Goal: Entertainment & Leisure: Consume media (video, audio)

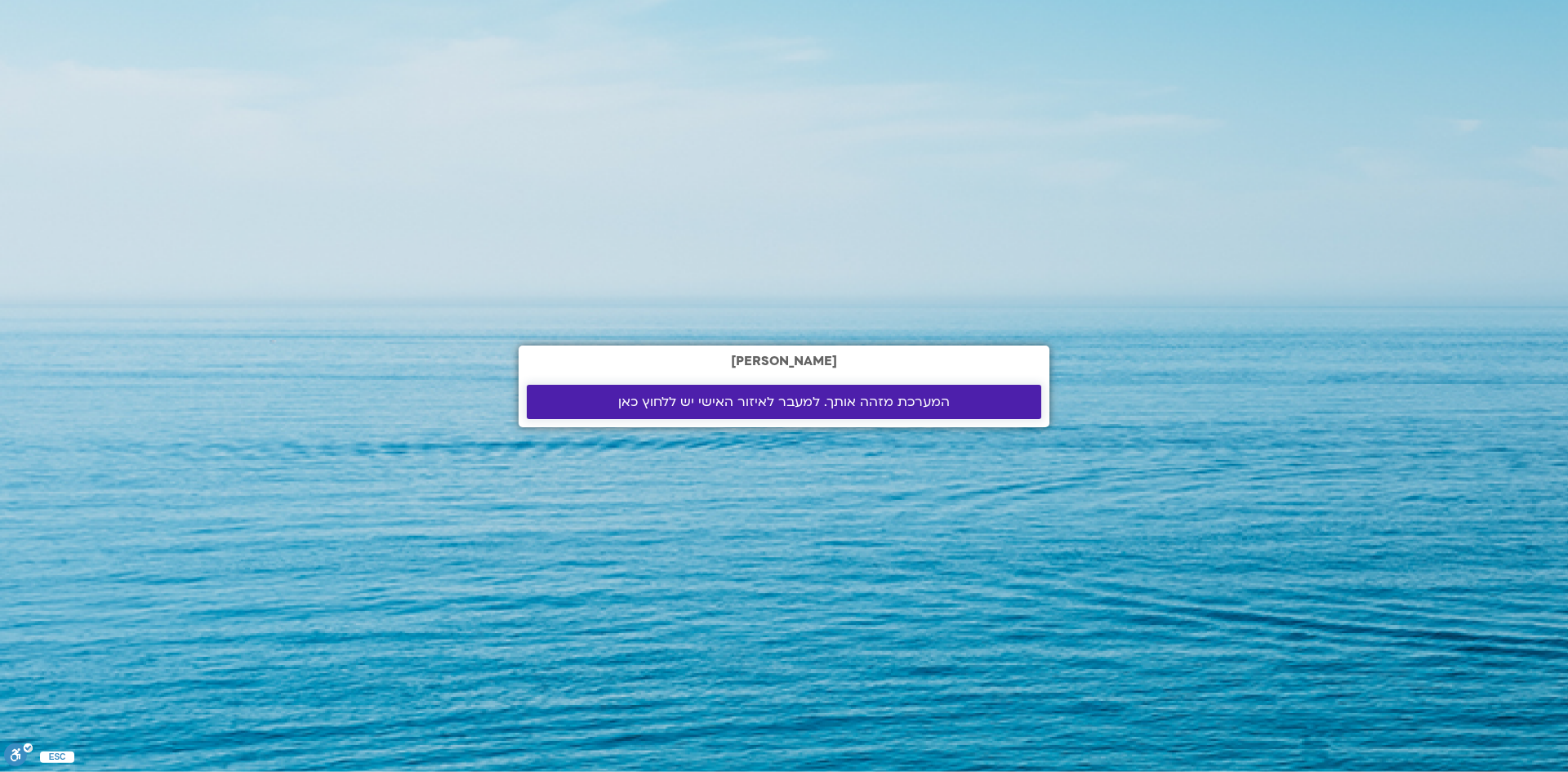
click at [798, 408] on span "המערכת מזהה אותך. למעבר לאיזור האישי יש ללחוץ כאן" at bounding box center [783, 402] width 332 height 15
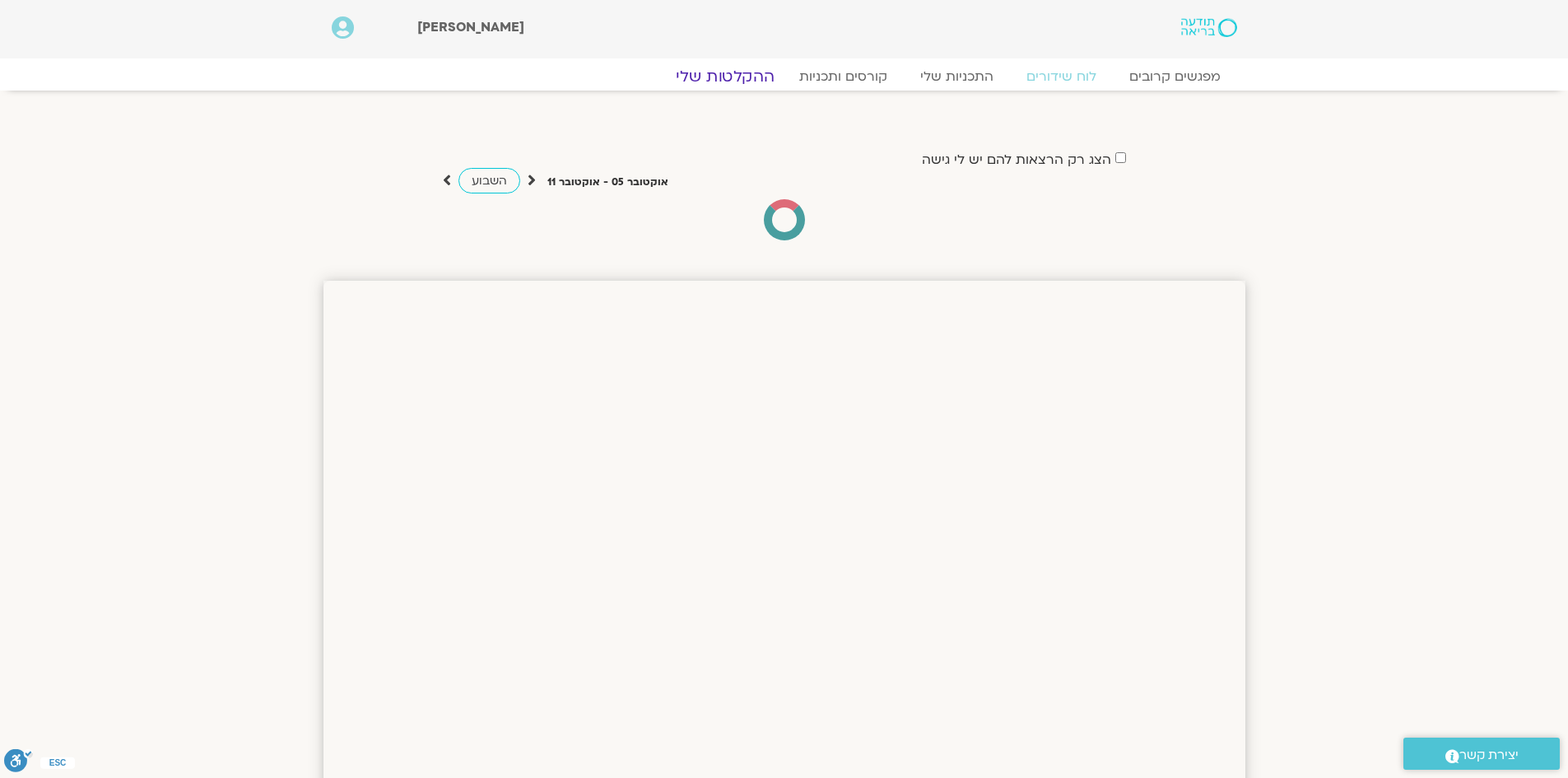
click at [740, 78] on link "ההקלטות שלי" at bounding box center [725, 76] width 139 height 20
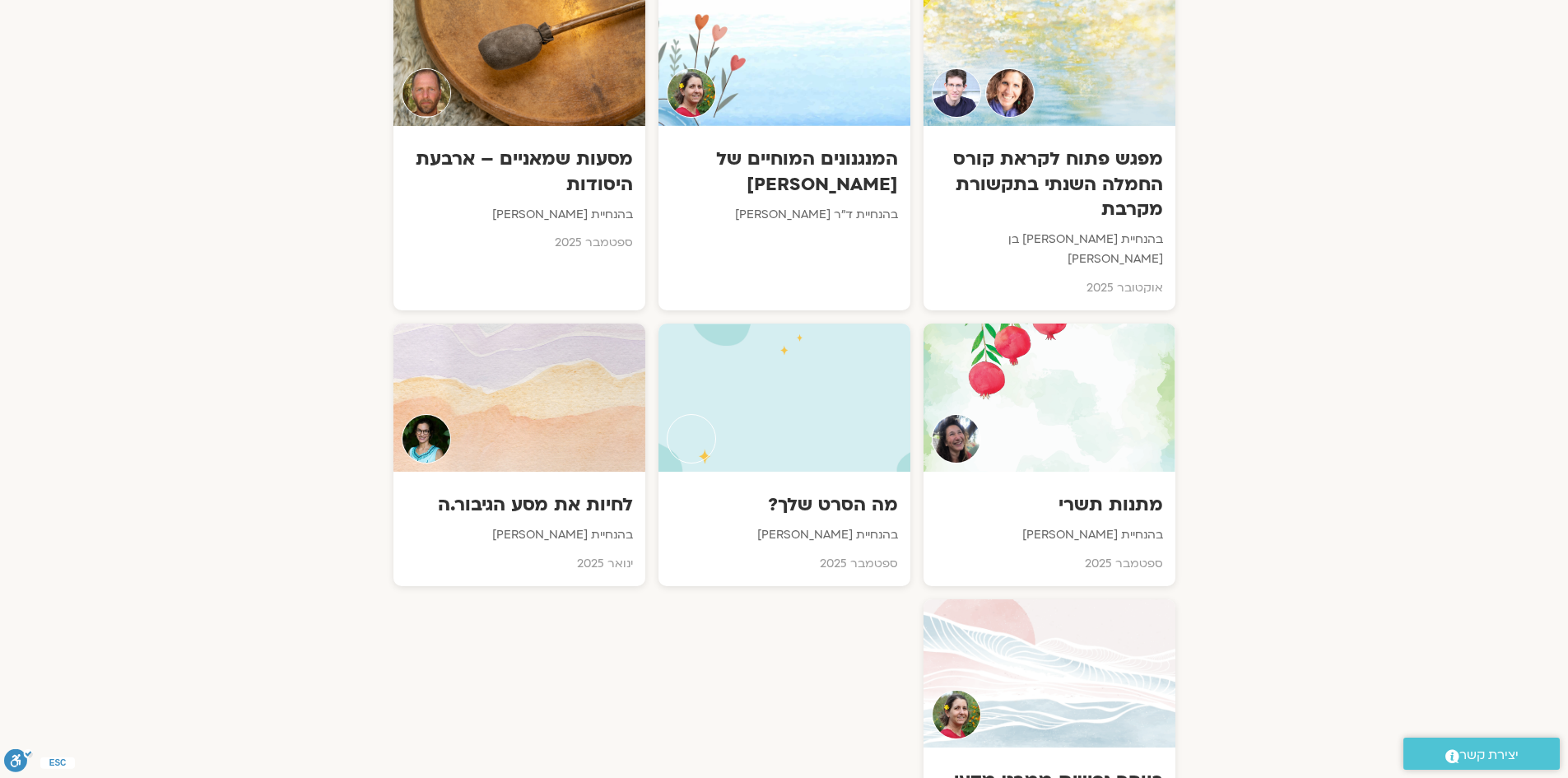
scroll to position [576, 0]
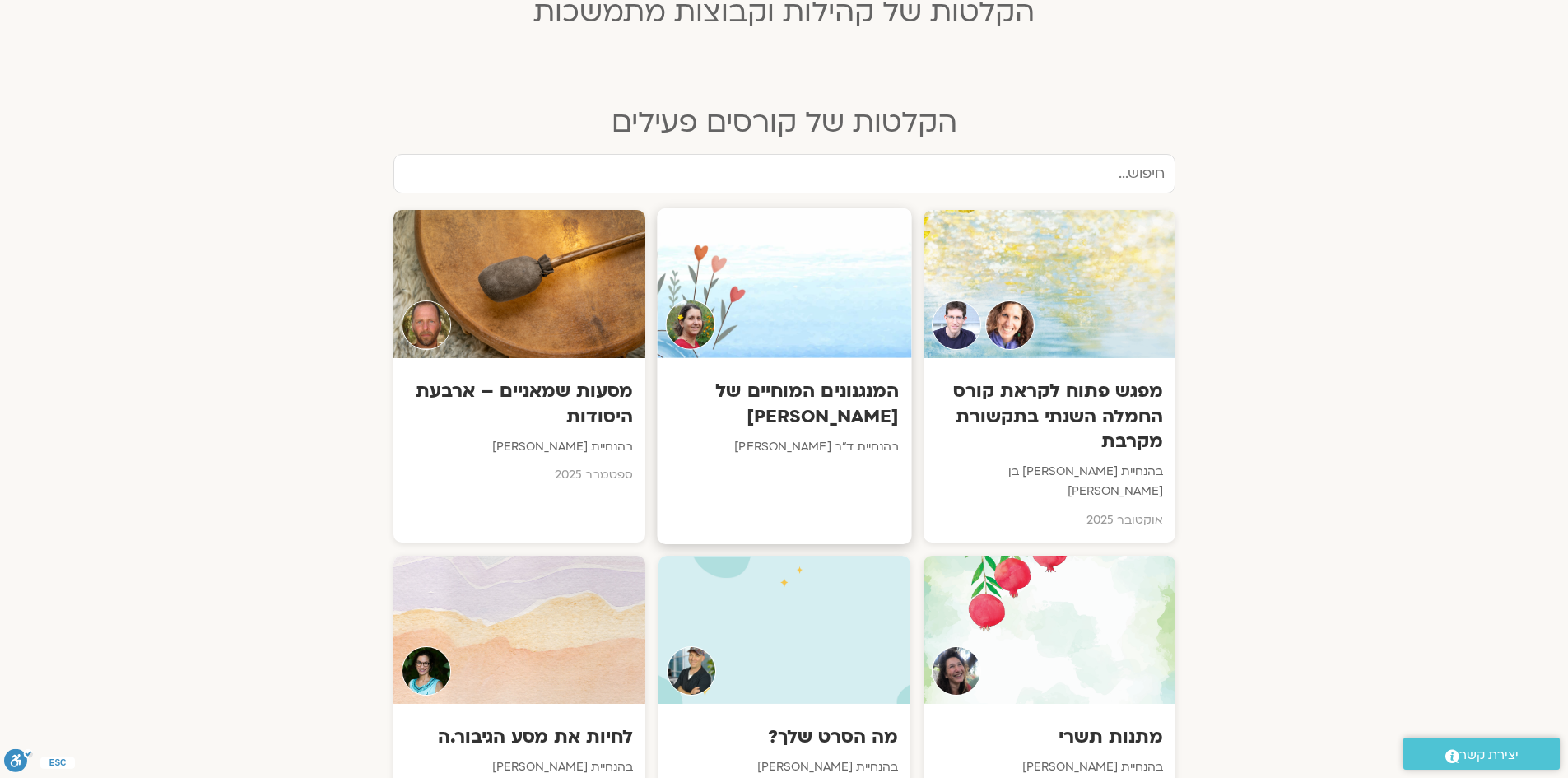
click at [851, 385] on h3 "המנגנונים המוחיים של [PERSON_NAME]" at bounding box center [784, 404] width 229 height 51
